Goal: Check status: Check status

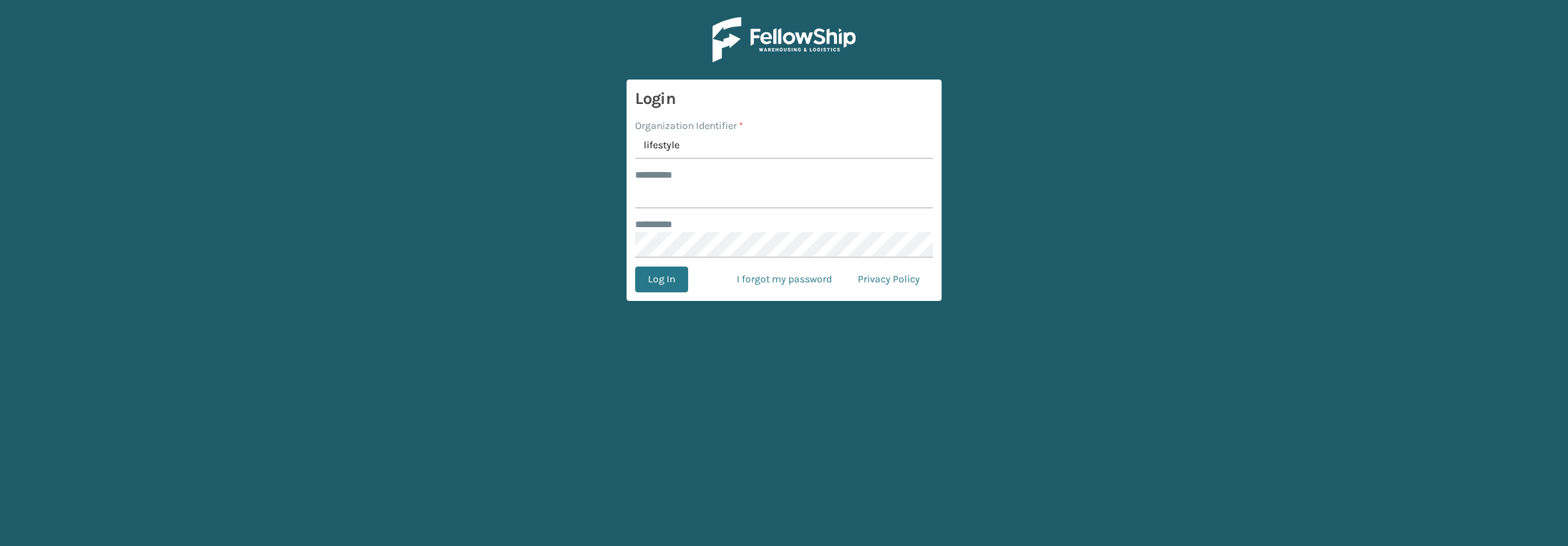
type input "lifestyle"
type input "******"
drag, startPoint x: 647, startPoint y: 275, endPoint x: 666, endPoint y: 282, distance: 20.2
click at [648, 275] on button "Log In" at bounding box center [662, 279] width 53 height 25
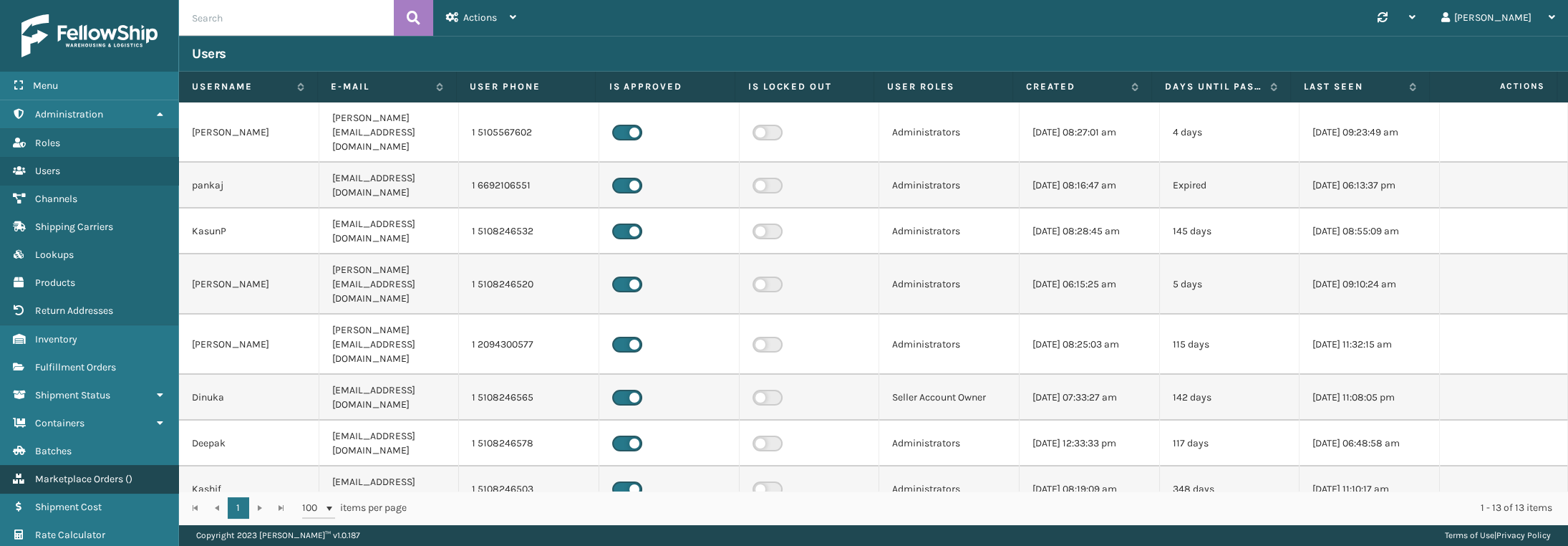
click at [71, 473] on span "Marketplace Orders" at bounding box center [79, 479] width 88 height 12
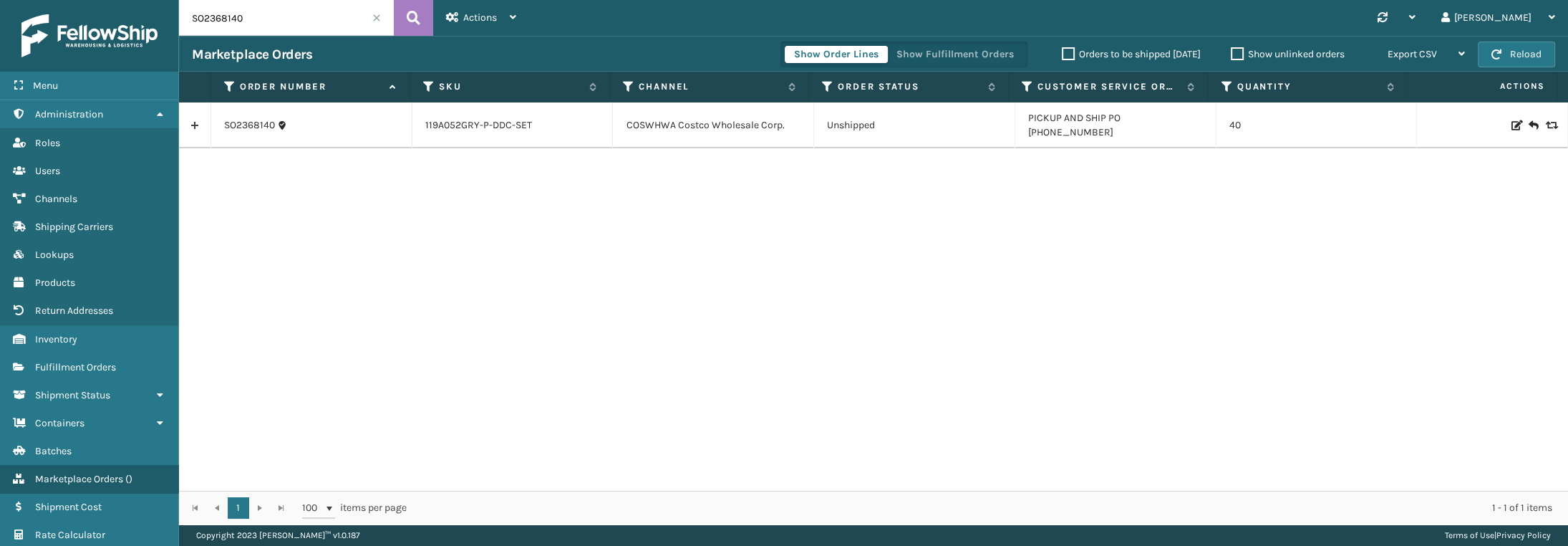
click at [264, 10] on input "SO2368140" at bounding box center [287, 18] width 214 height 36
click at [210, 15] on input "SO2368140" at bounding box center [287, 18] width 214 height 36
click at [215, 20] on input "SO2368140" at bounding box center [287, 18] width 214 height 36
click at [202, 20] on input "SO2368140" at bounding box center [287, 18] width 214 height 36
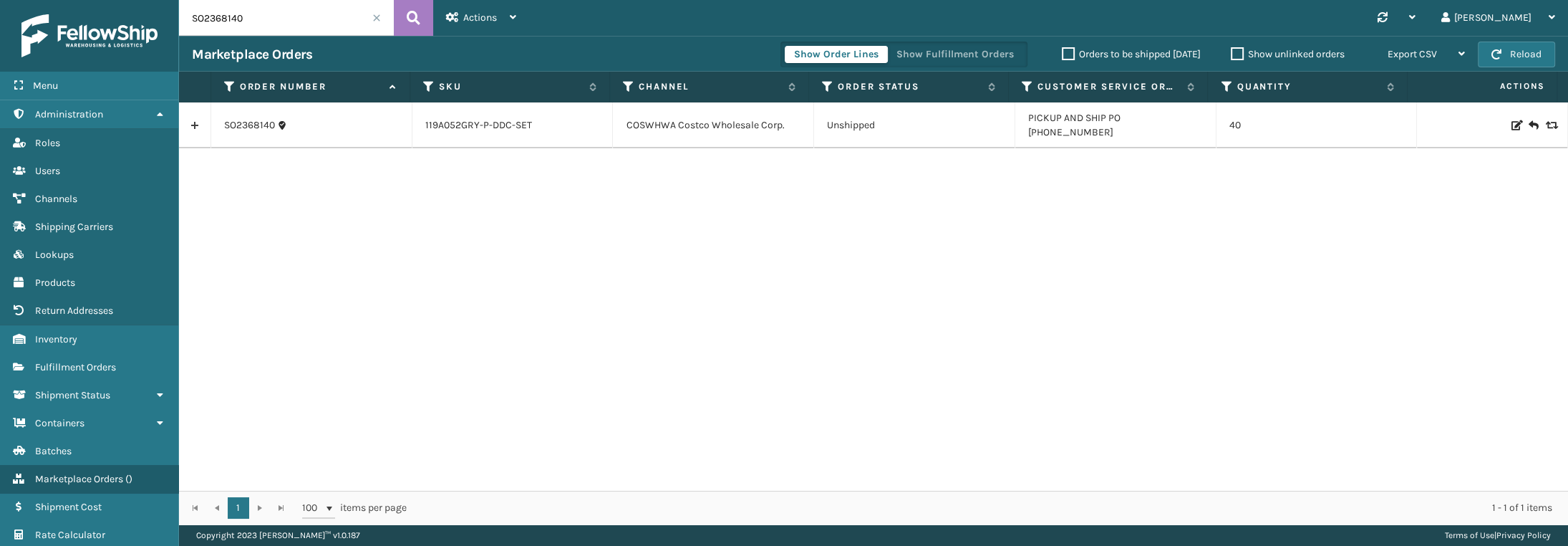
drag, startPoint x: 202, startPoint y: 19, endPoint x: 274, endPoint y: 28, distance: 72.6
click at [274, 28] on input "SO2368140" at bounding box center [287, 18] width 214 height 36
type input "SO2437141"
click at [252, 115] on link "SO2437141" at bounding box center [248, 118] width 47 height 15
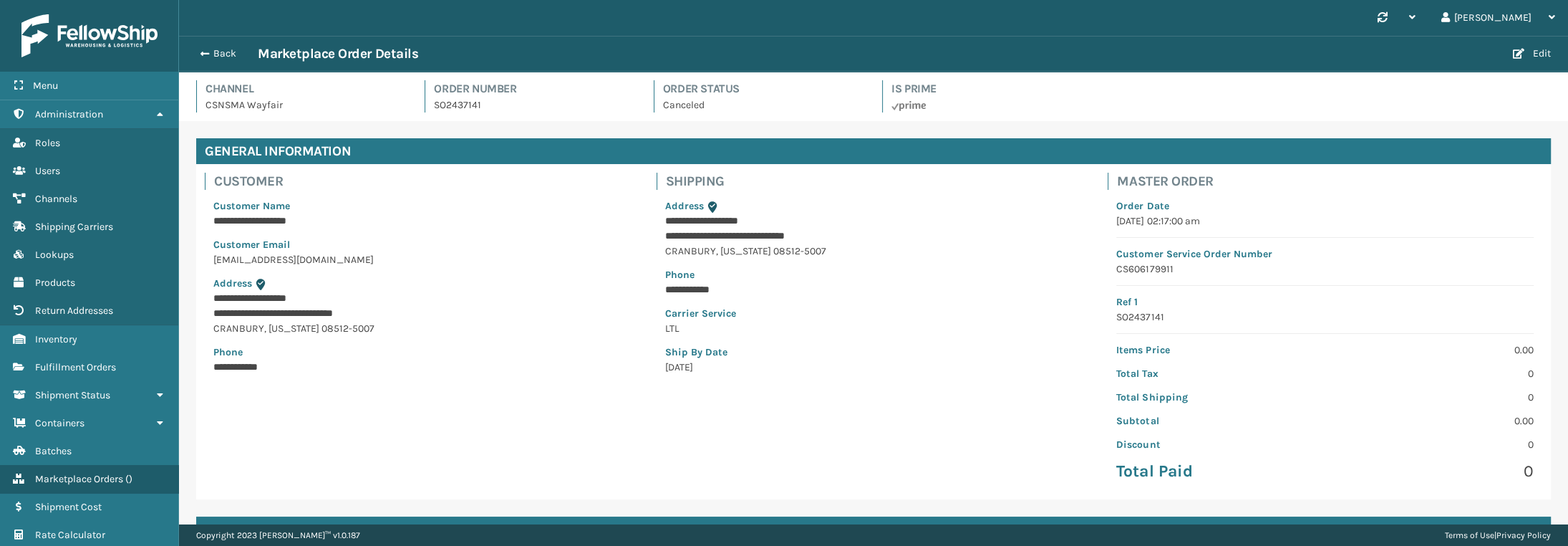
click at [462, 106] on p "SO2437141" at bounding box center [534, 104] width 202 height 15
copy p "SO2437141"
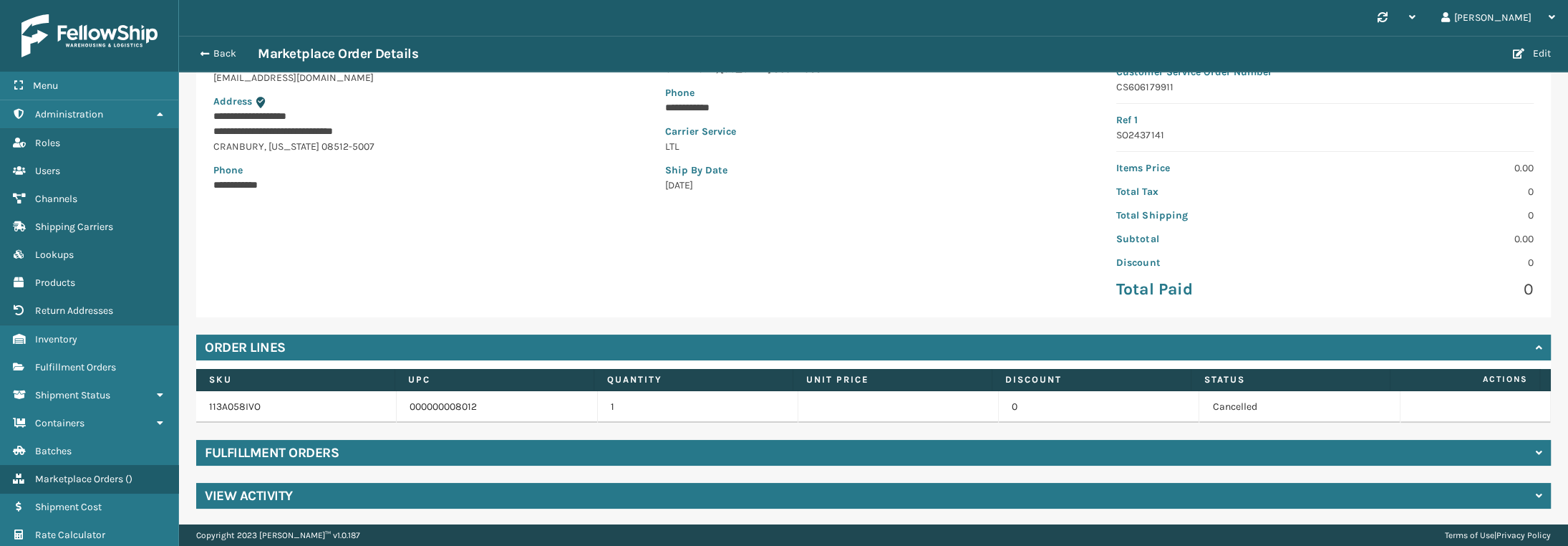
click at [474, 489] on div "View Activity" at bounding box center [873, 495] width 1355 height 25
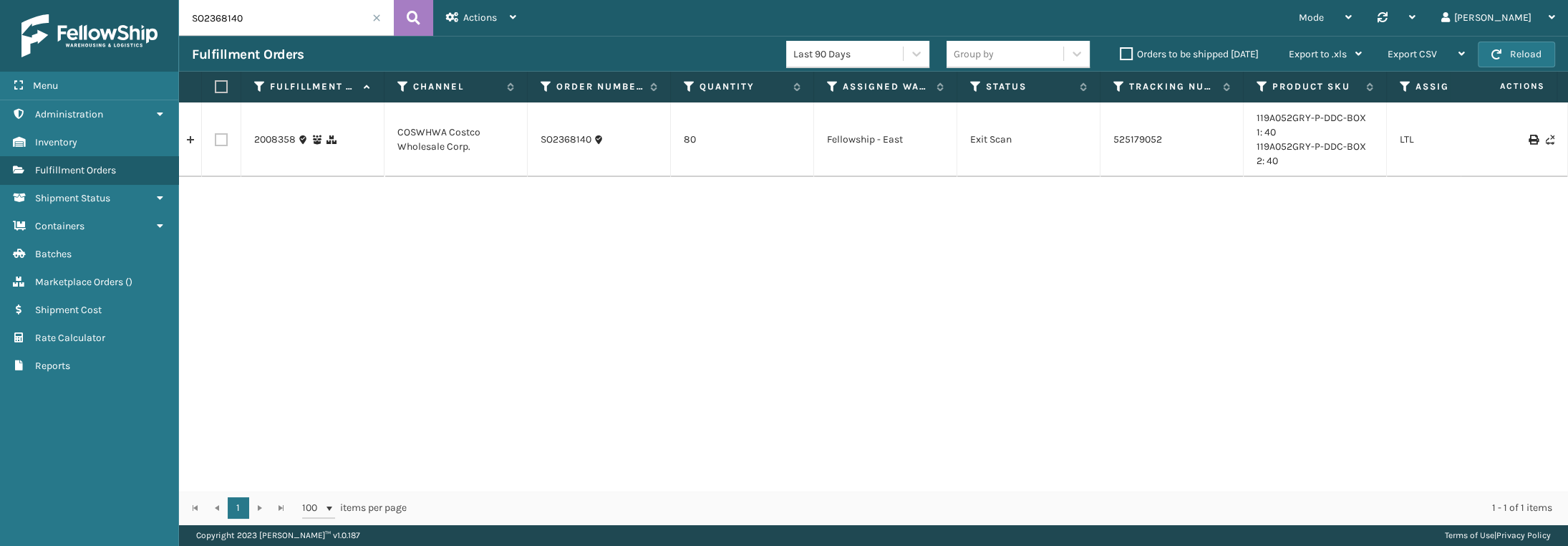
click at [303, 20] on input "SO2368140" at bounding box center [287, 18] width 214 height 36
click at [303, 19] on input "SO2368140" at bounding box center [287, 18] width 214 height 36
click at [112, 282] on span "Marketplace Orders" at bounding box center [79, 282] width 88 height 12
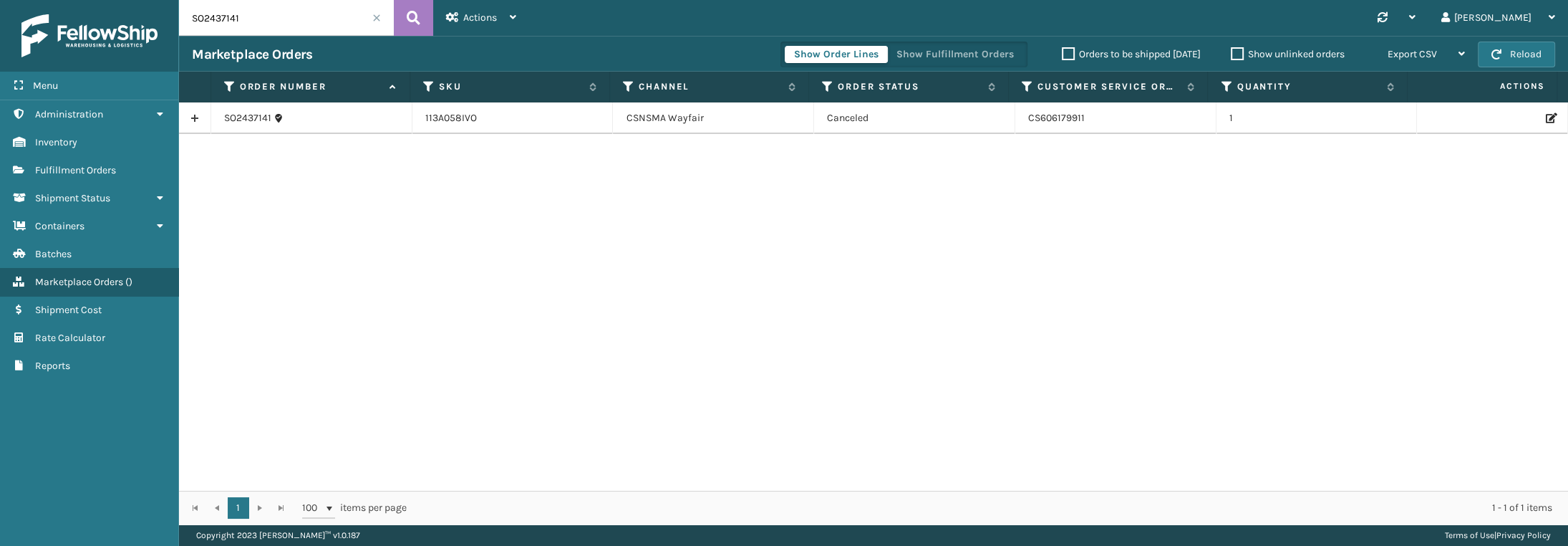
click at [270, 20] on input "SO2437141" at bounding box center [287, 18] width 214 height 36
click at [408, 20] on icon at bounding box center [413, 18] width 14 height 21
